Goal: Transaction & Acquisition: Purchase product/service

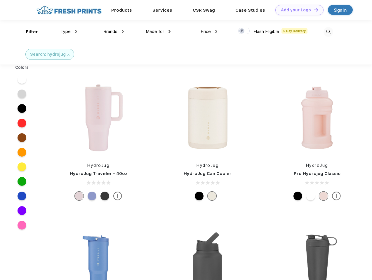
click at [297, 10] on link "Add your Logo Design Tool" at bounding box center [299, 10] width 48 height 10
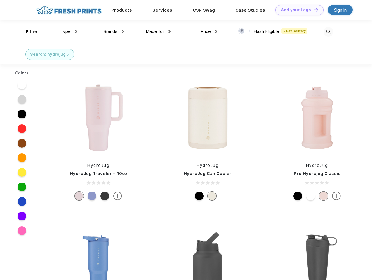
click at [0, 0] on div "Design Tool" at bounding box center [0, 0] width 0 height 0
click at [313, 10] on link "Add your Logo Design Tool" at bounding box center [299, 10] width 48 height 10
click at [28, 32] on div "Filter" at bounding box center [32, 32] width 12 height 7
click at [69, 32] on span "Type" at bounding box center [65, 31] width 10 height 5
click at [114, 32] on span "Brands" at bounding box center [110, 31] width 14 height 5
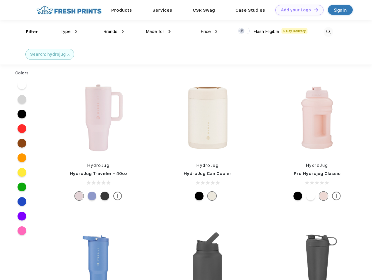
click at [158, 32] on span "Made for" at bounding box center [155, 31] width 18 height 5
click at [209, 32] on span "Price" at bounding box center [205, 31] width 10 height 5
click at [244, 31] on div at bounding box center [243, 31] width 11 height 6
click at [242, 31] on input "checkbox" at bounding box center [240, 29] width 4 height 4
click at [328, 32] on img at bounding box center [328, 32] width 10 height 10
